Goal: Task Accomplishment & Management: Complete application form

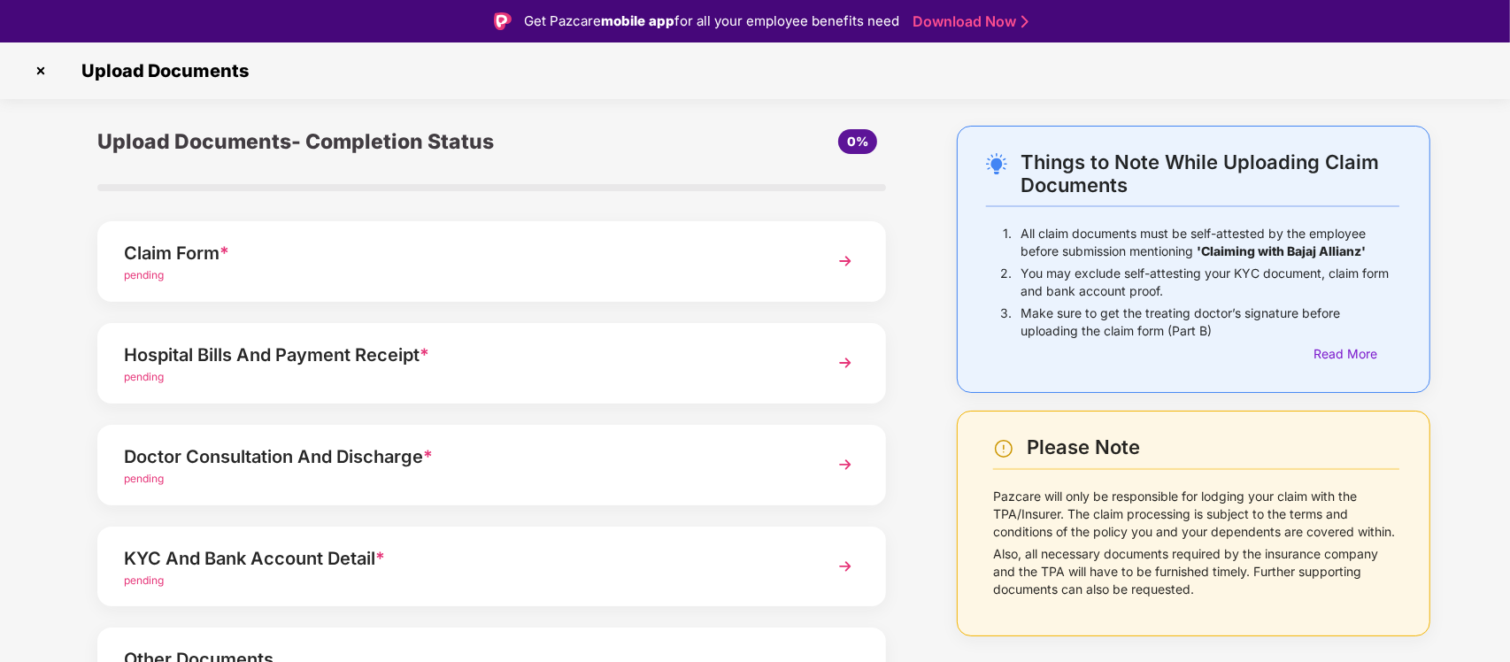
click at [38, 76] on img at bounding box center [41, 71] width 28 height 28
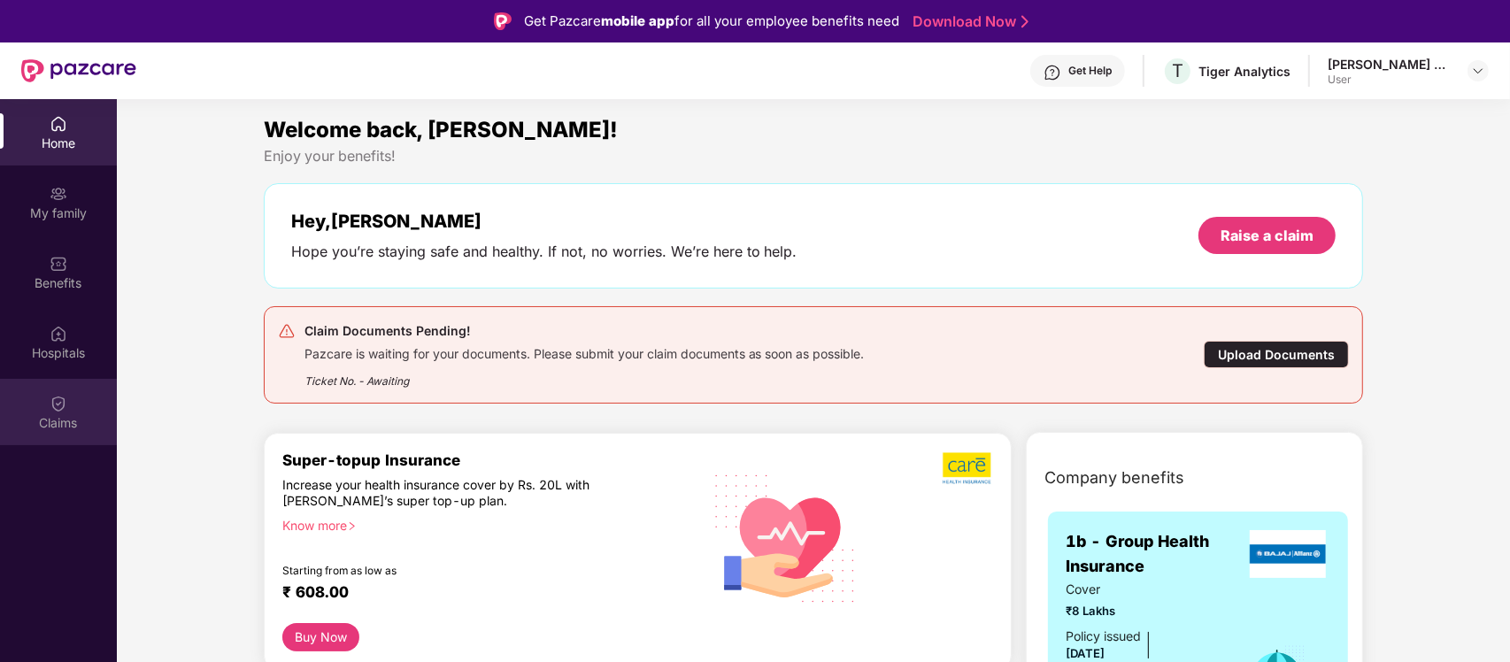
click at [62, 405] on img at bounding box center [59, 404] width 18 height 18
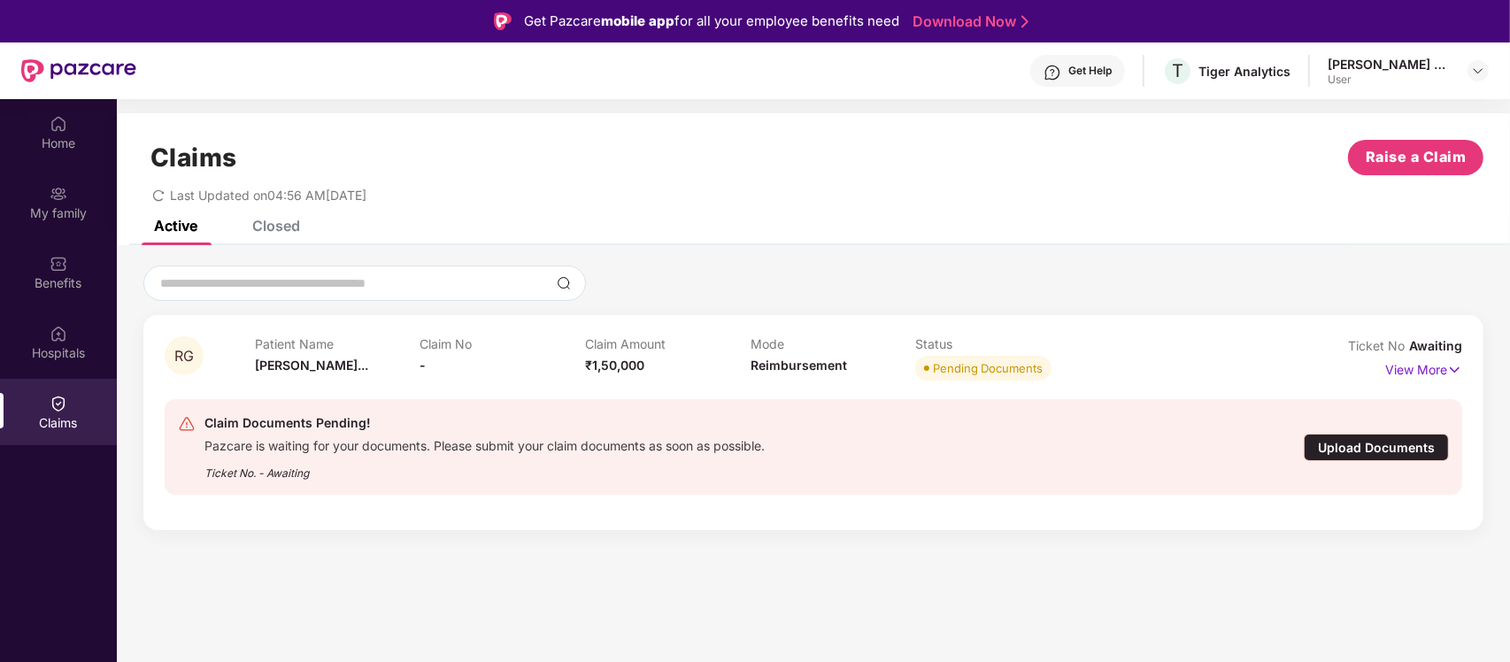
click at [1361, 450] on div "Upload Documents" at bounding box center [1376, 447] width 145 height 27
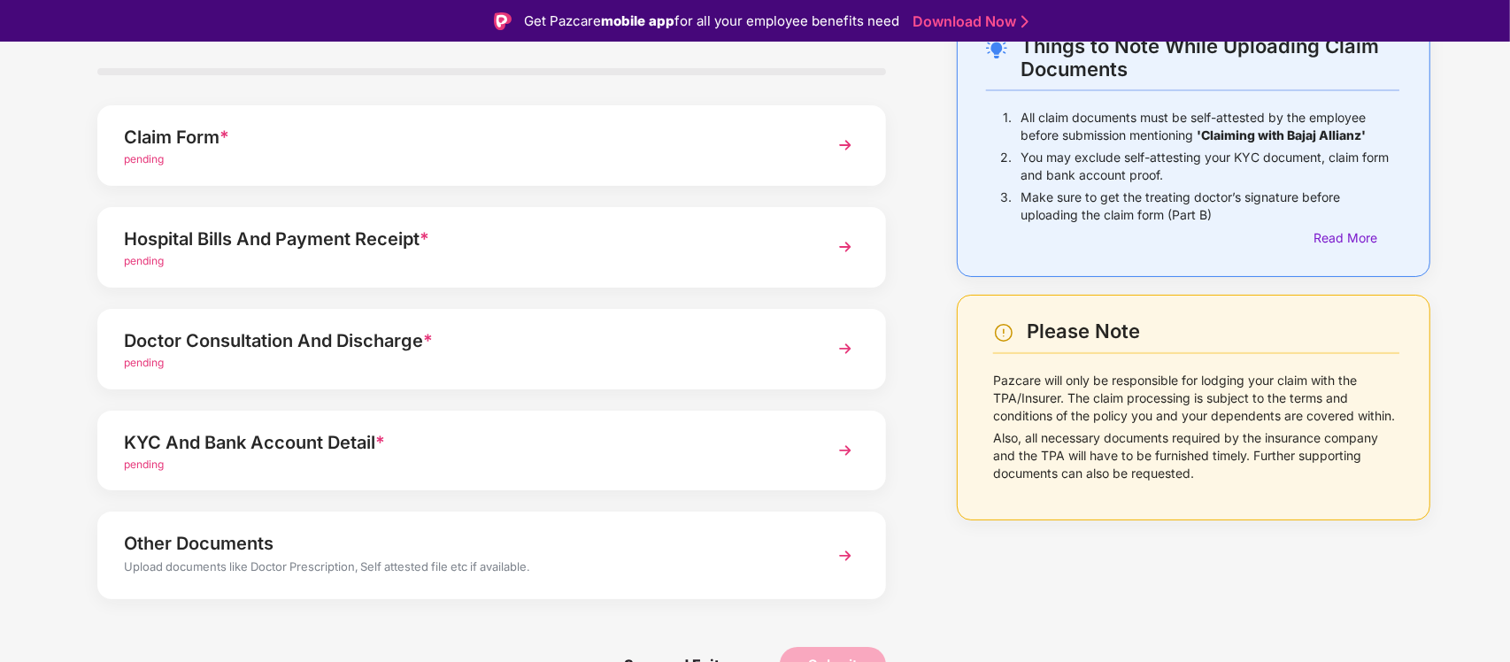
scroll to position [120, 0]
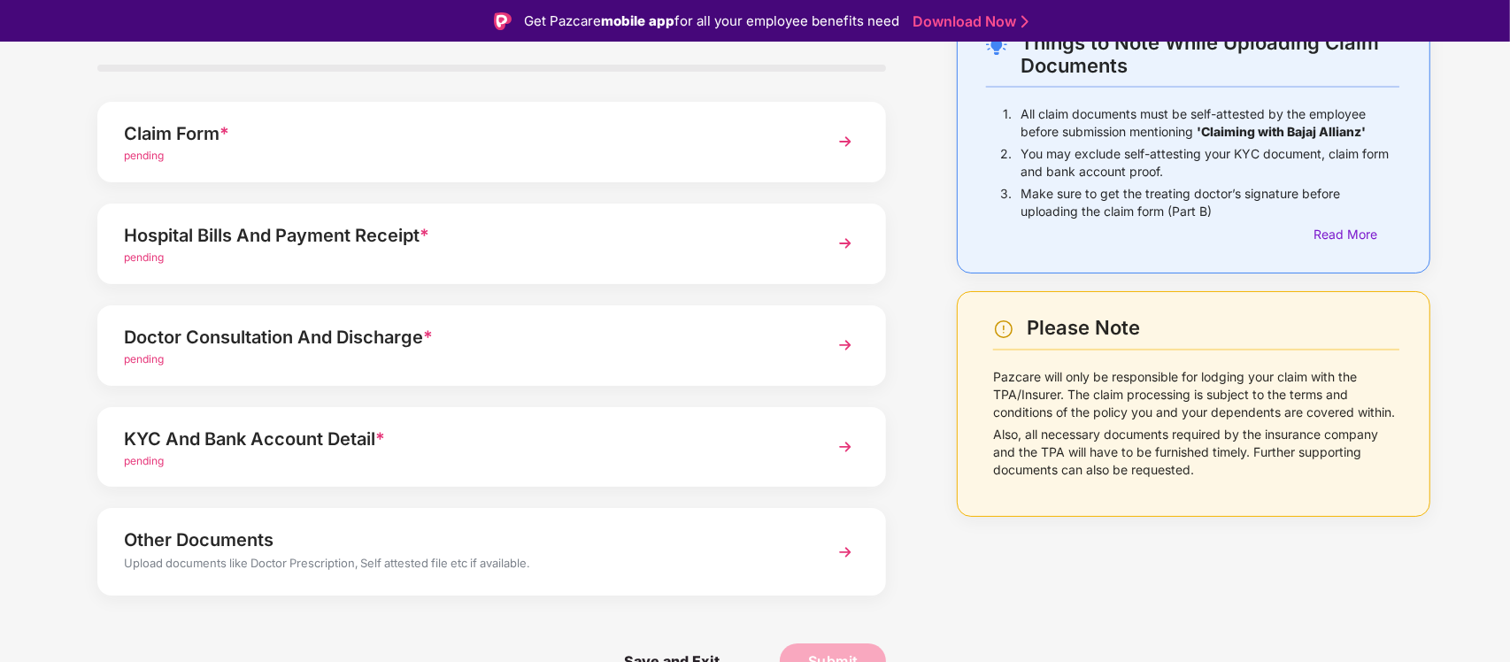
click at [389, 536] on div "Other Documents" at bounding box center [461, 540] width 675 height 28
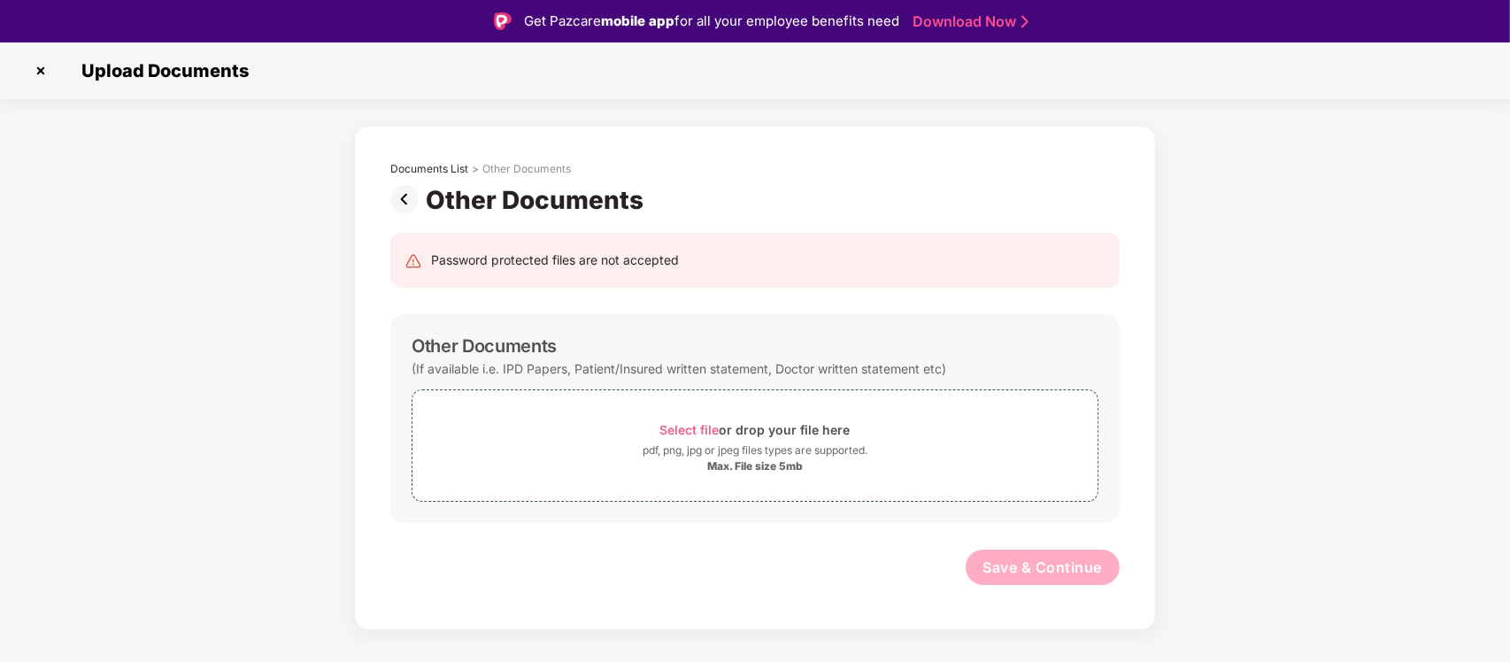
scroll to position [42, 0]
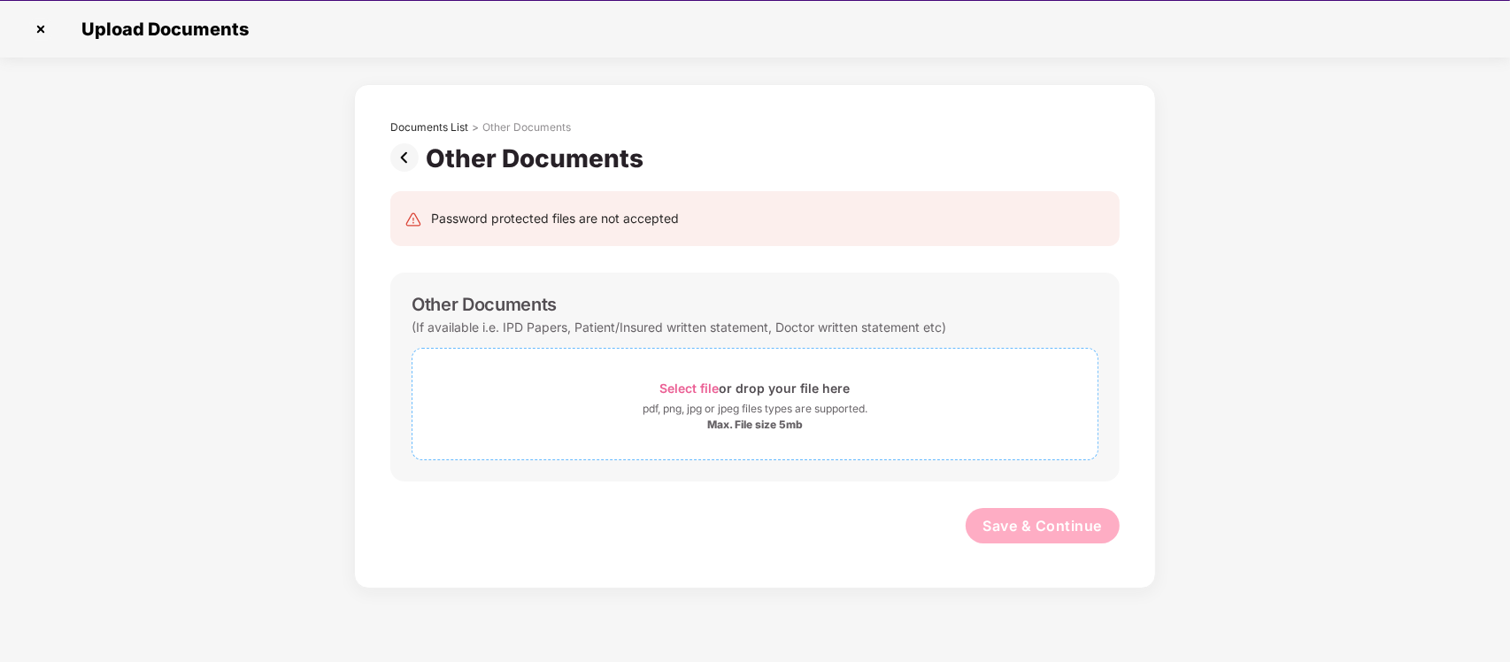
click at [785, 383] on div "Select file or drop your file here" at bounding box center [755, 388] width 190 height 24
click at [700, 391] on span "Select file" at bounding box center [689, 388] width 59 height 15
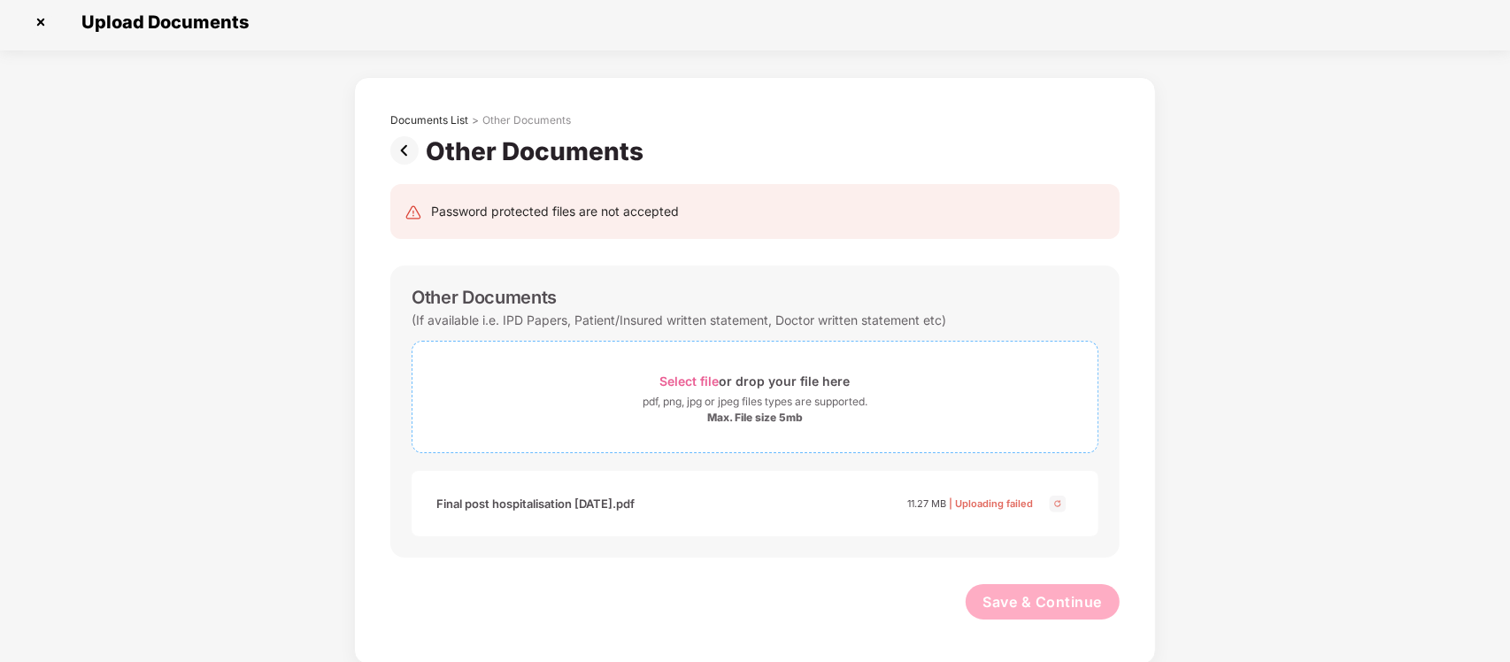
scroll to position [9, 0]
click at [971, 501] on span "| Uploading failed" at bounding box center [991, 502] width 84 height 12
click at [713, 213] on div "Password protected files are not accepted" at bounding box center [755, 209] width 701 height 19
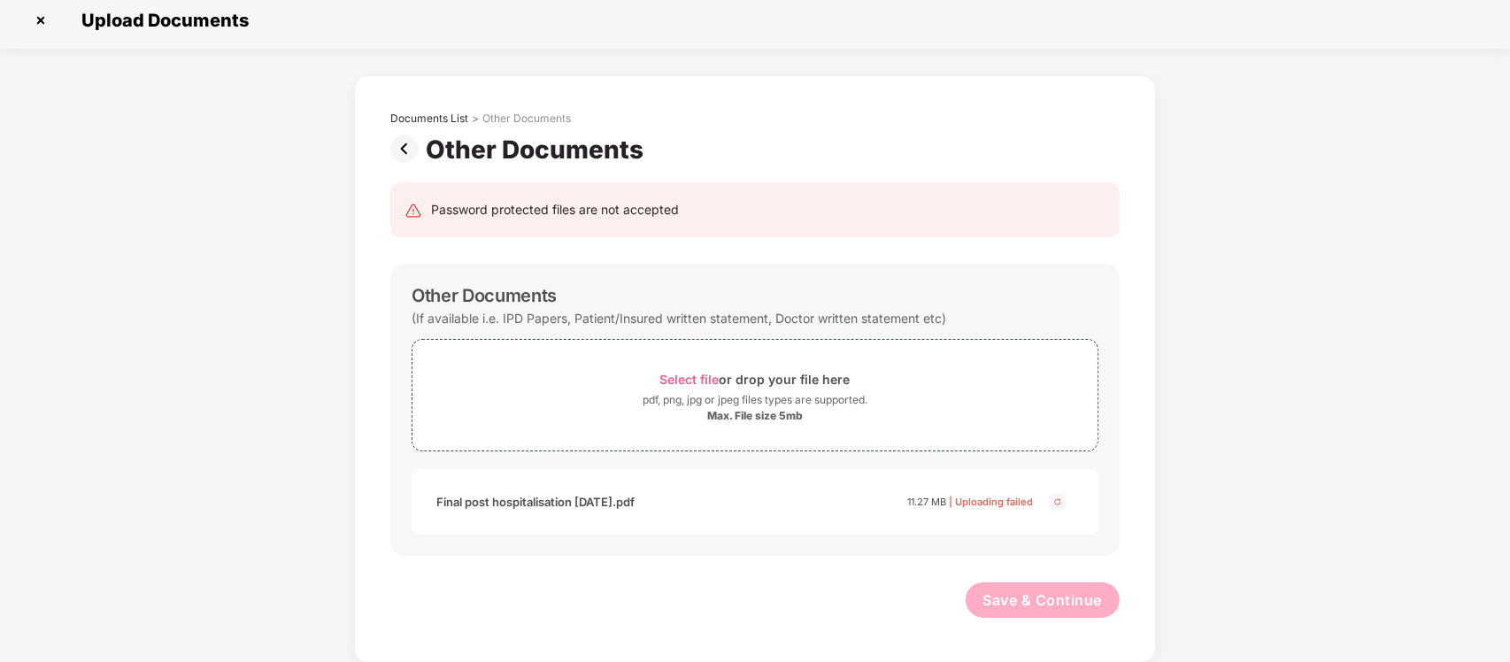
click at [713, 213] on div "Password protected files are not accepted" at bounding box center [755, 209] width 701 height 19
click at [713, 212] on div "Password protected files are not accepted" at bounding box center [755, 209] width 701 height 19
copy div "Password protected files are not accepted"
